Goal: Transaction & Acquisition: Obtain resource

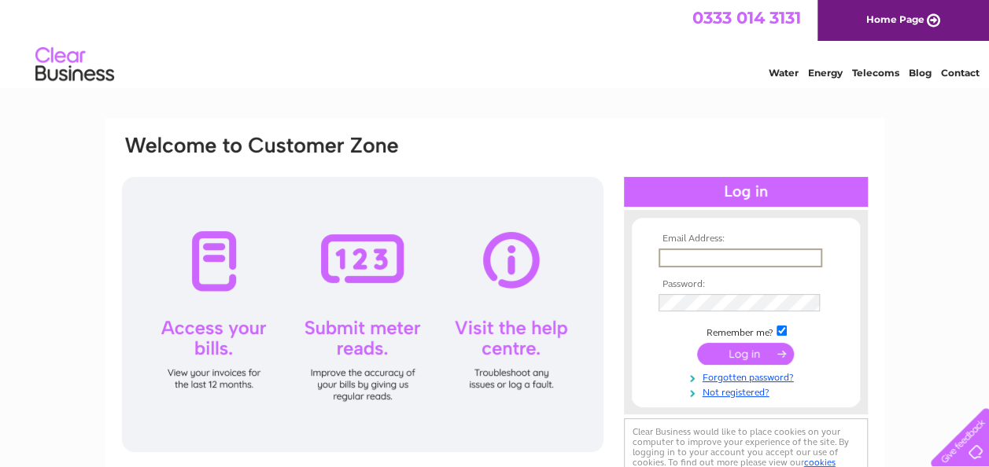
click at [702, 256] on input "text" at bounding box center [740, 258] width 164 height 19
type input "service@cosywarm.com"
click at [743, 348] on input "submit" at bounding box center [745, 352] width 97 height 22
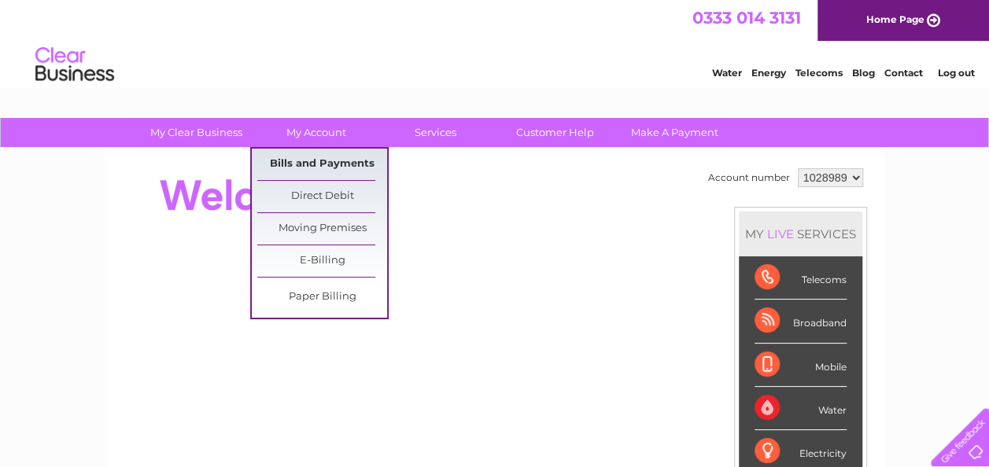
click at [315, 161] on link "Bills and Payments" at bounding box center [322, 164] width 130 height 31
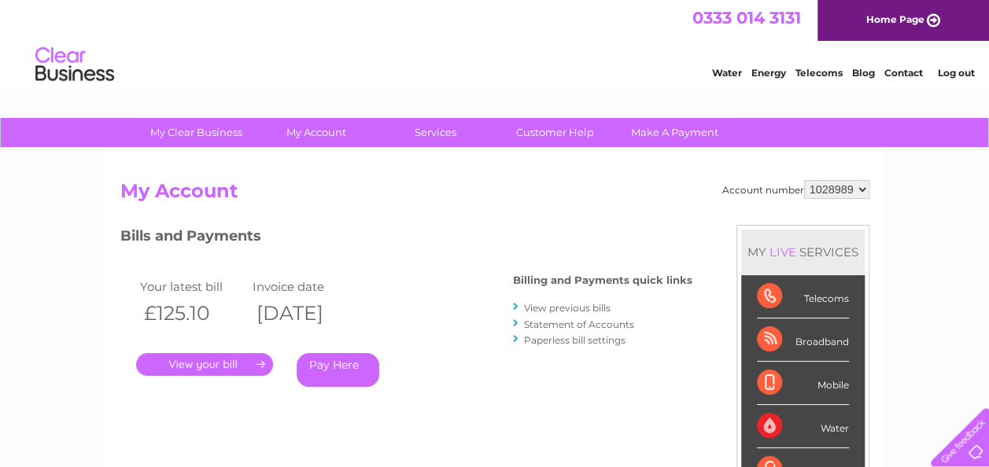
click at [211, 359] on link "." at bounding box center [204, 364] width 137 height 23
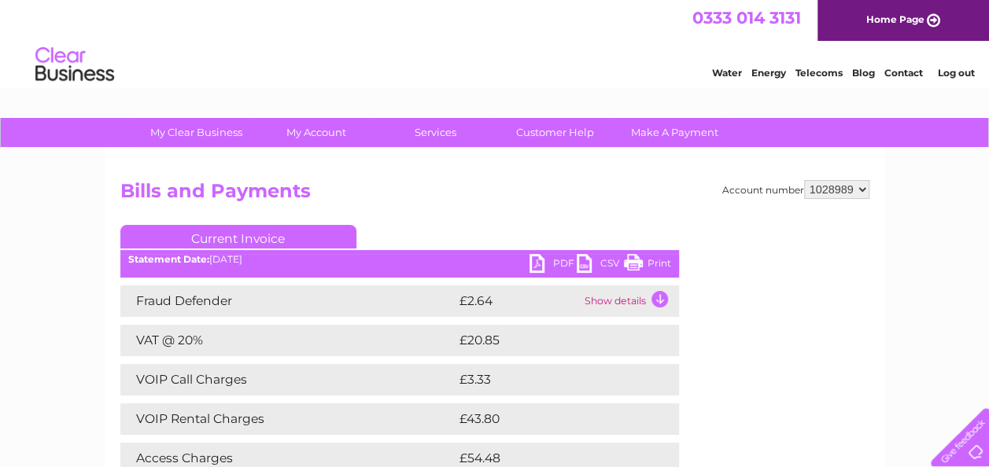
click at [536, 260] on link "PDF" at bounding box center [552, 265] width 47 height 23
click at [952, 68] on link "Log out" at bounding box center [955, 73] width 37 height 12
